Goal: Information Seeking & Learning: Learn about a topic

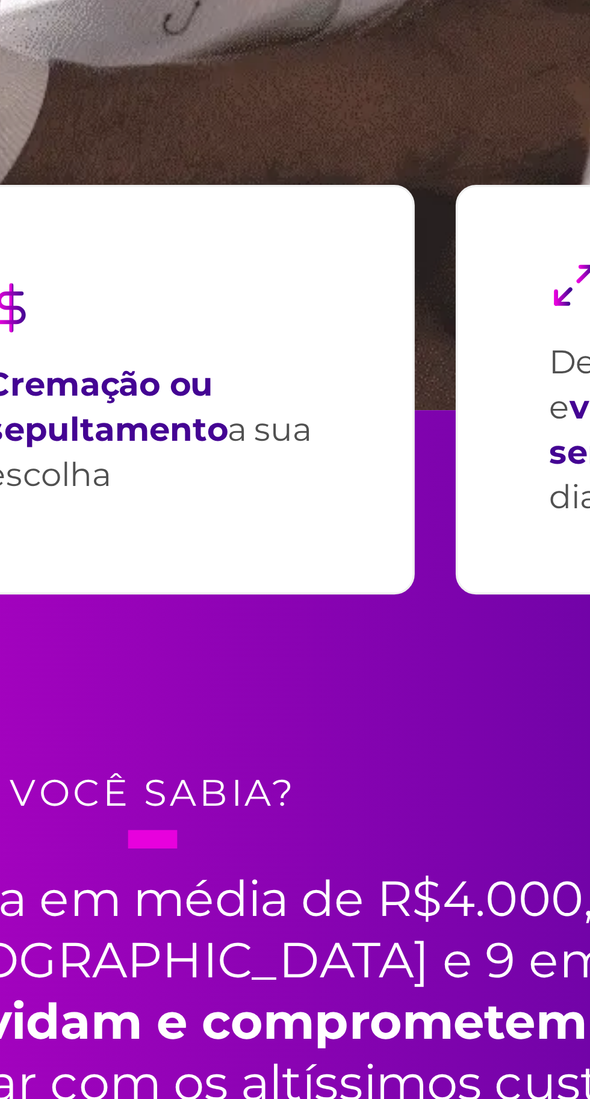
click at [328, 450] on p "Cremação ou sepultamento a sua escolha" at bounding box center [295, 446] width 98 height 40
